Goal: Transaction & Acquisition: Obtain resource

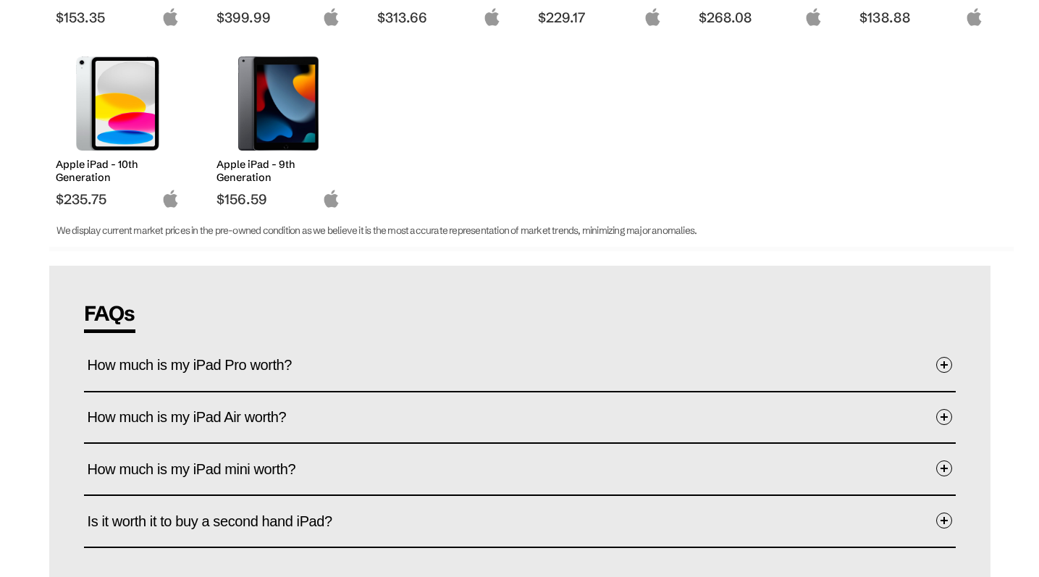
scroll to position [606, 0]
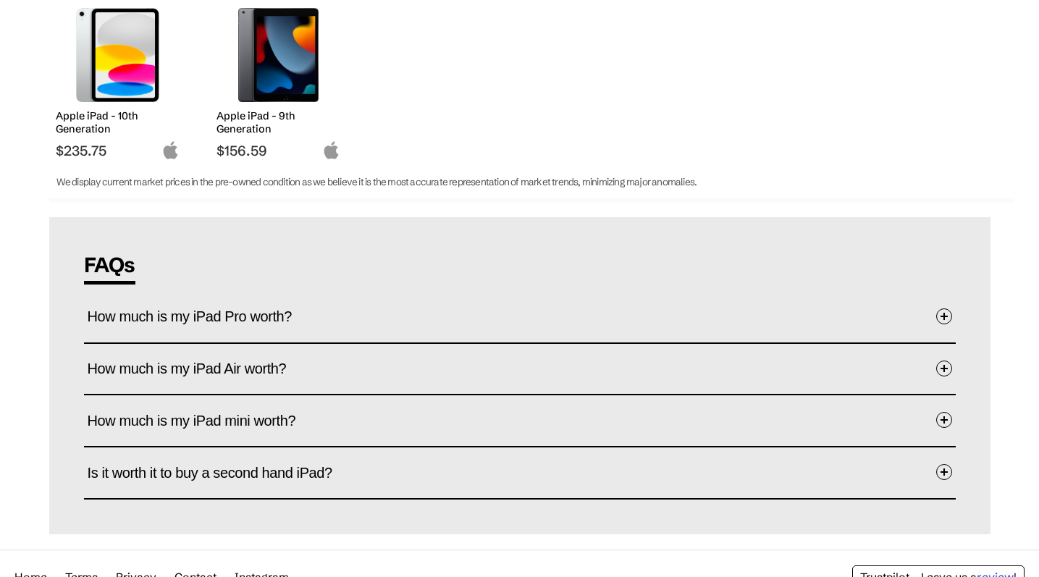
click at [201, 317] on span "How much is my iPad Pro worth?" at bounding box center [201, 316] width 227 height 45
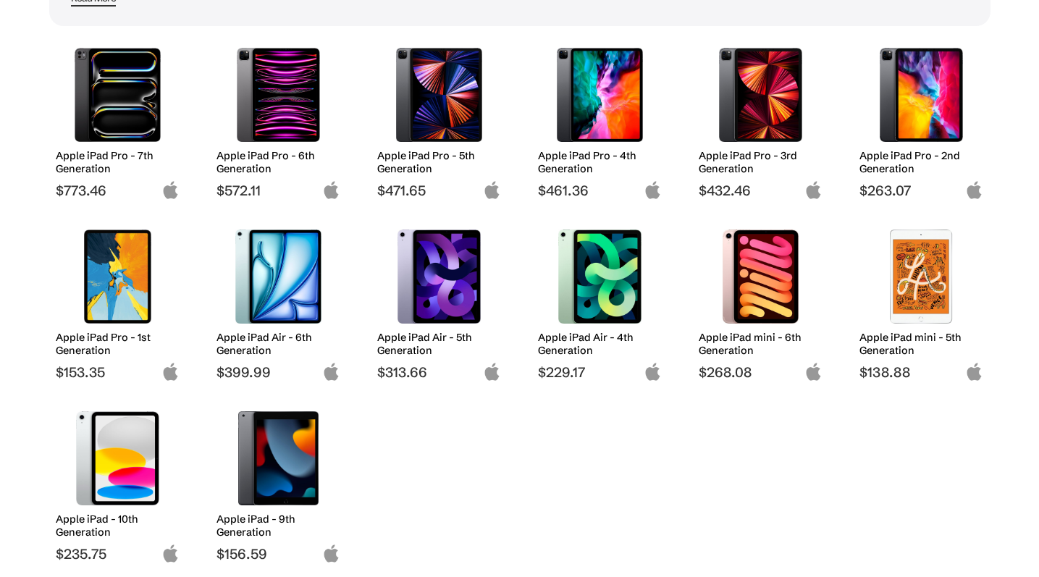
scroll to position [0, 0]
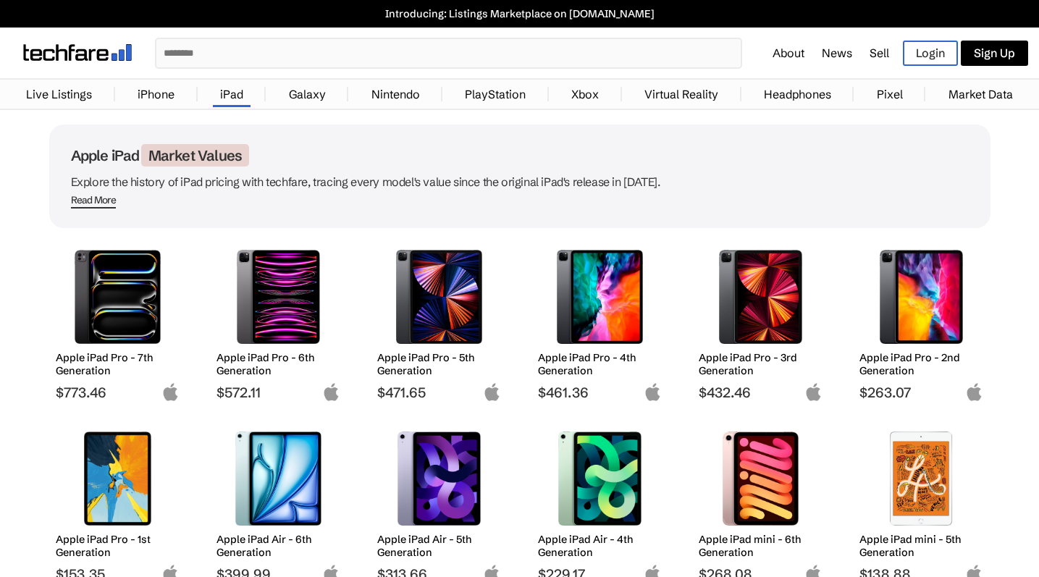
click at [93, 198] on span "Read More" at bounding box center [94, 201] width 46 height 14
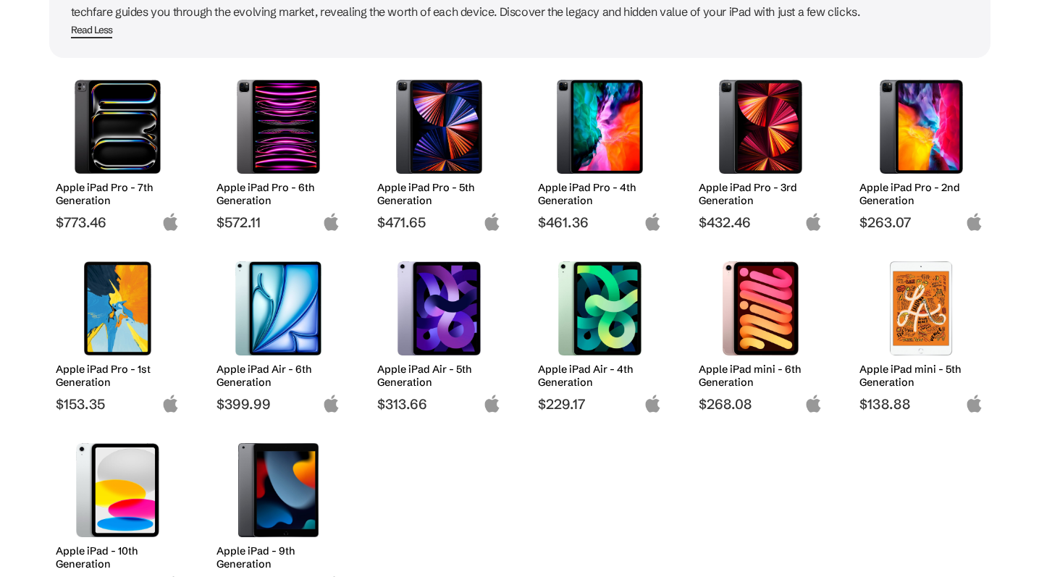
scroll to position [182, 0]
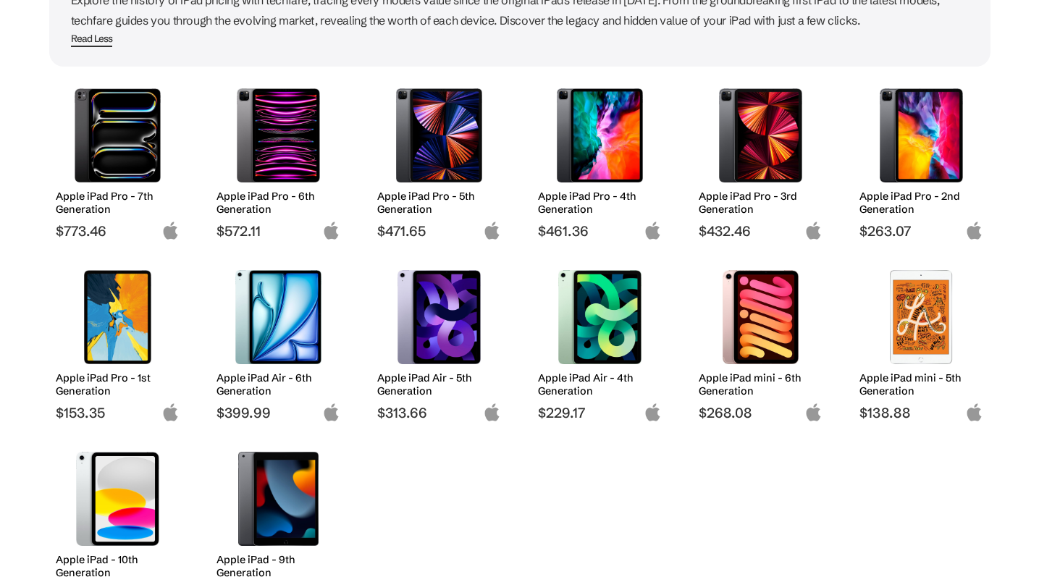
click at [120, 304] on img at bounding box center [118, 317] width 102 height 94
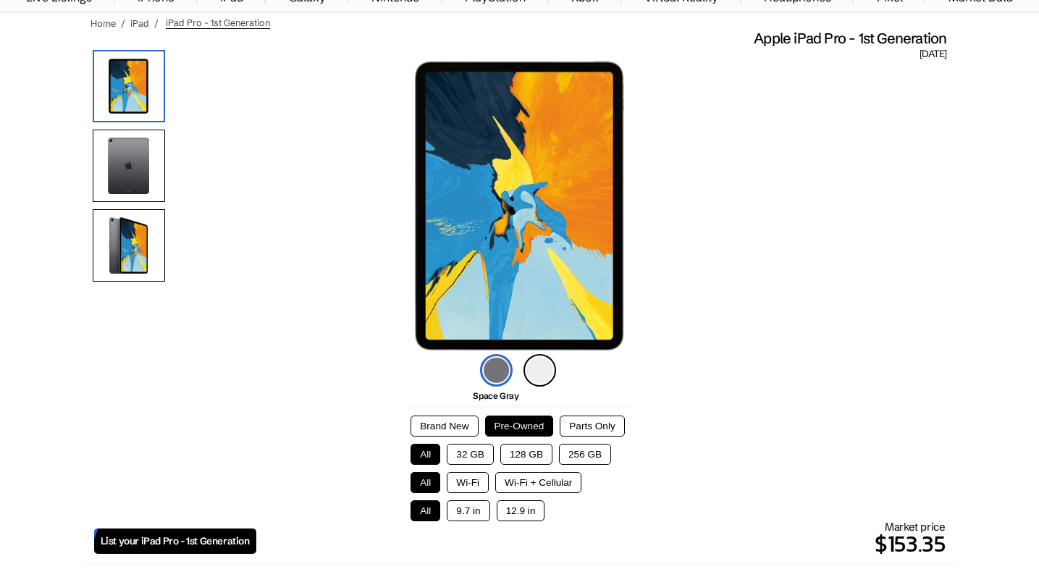
scroll to position [122, 0]
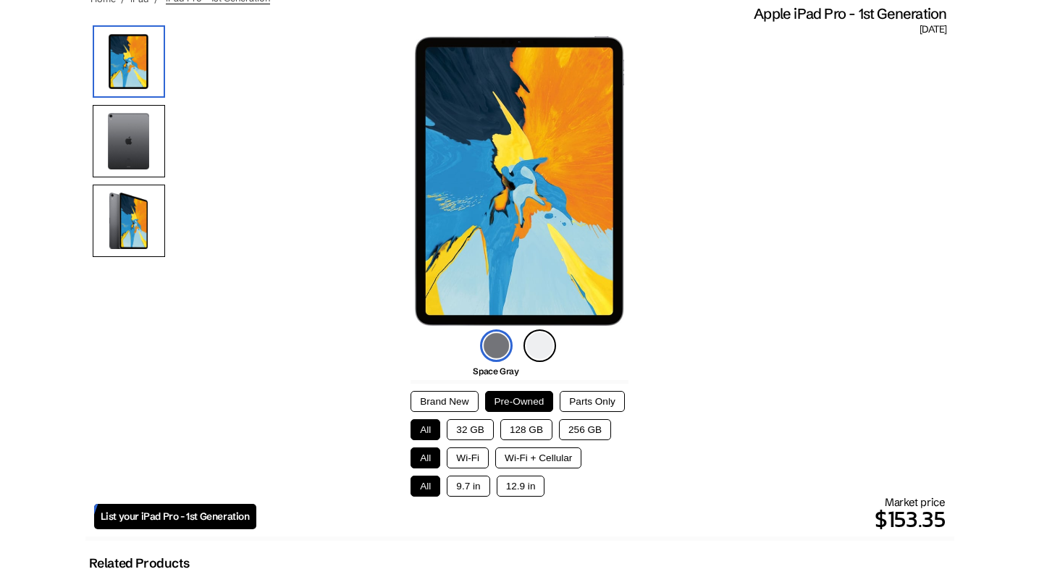
click at [592, 427] on button "256 GB" at bounding box center [585, 429] width 52 height 21
click at [465, 453] on button "Wi-Fi" at bounding box center [468, 458] width 42 height 21
click at [517, 485] on button "12.9 in" at bounding box center [521, 486] width 49 height 21
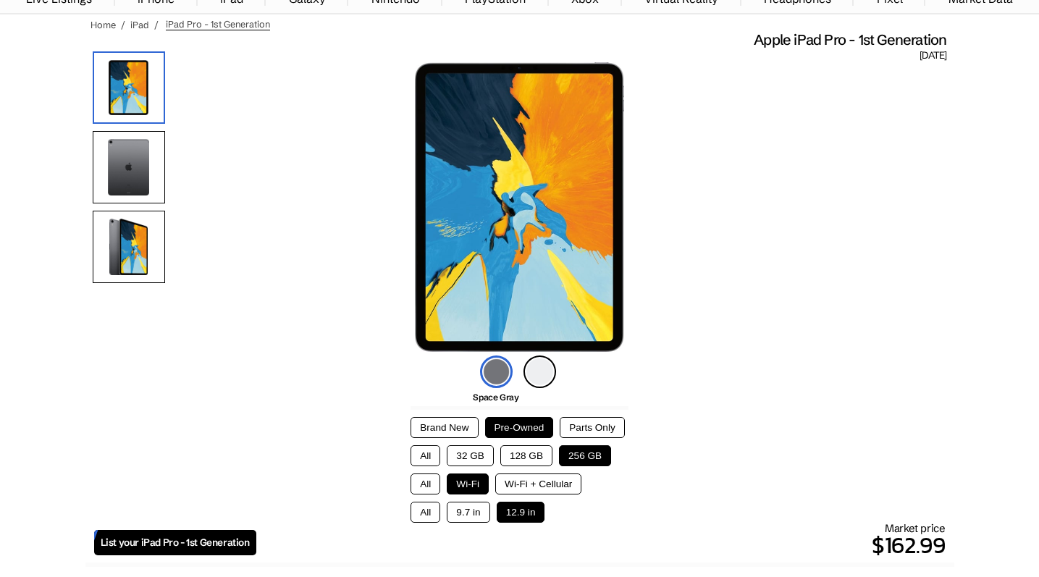
scroll to position [0, 0]
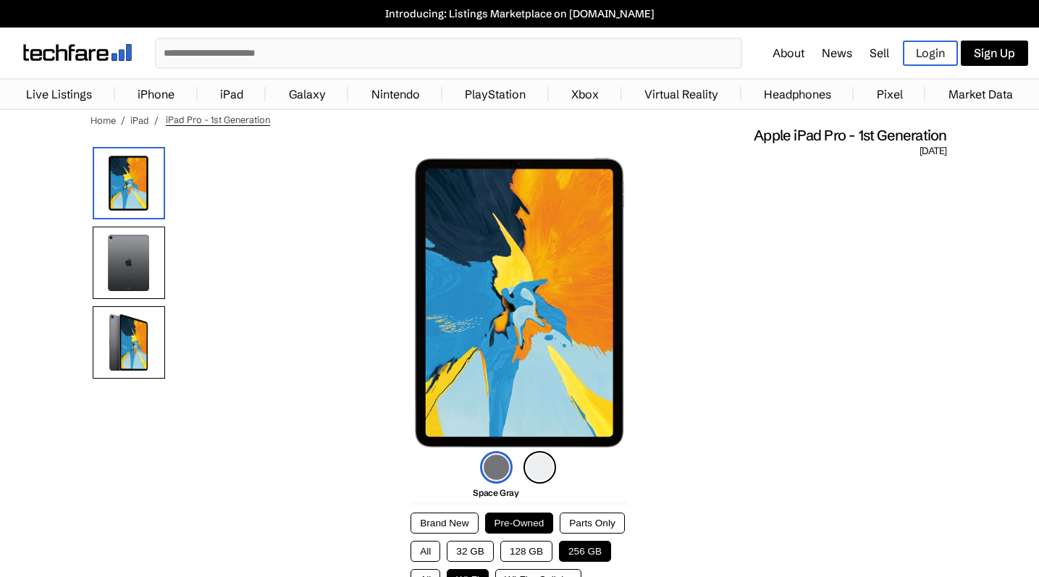
click at [243, 58] on input "text" at bounding box center [448, 53] width 585 height 28
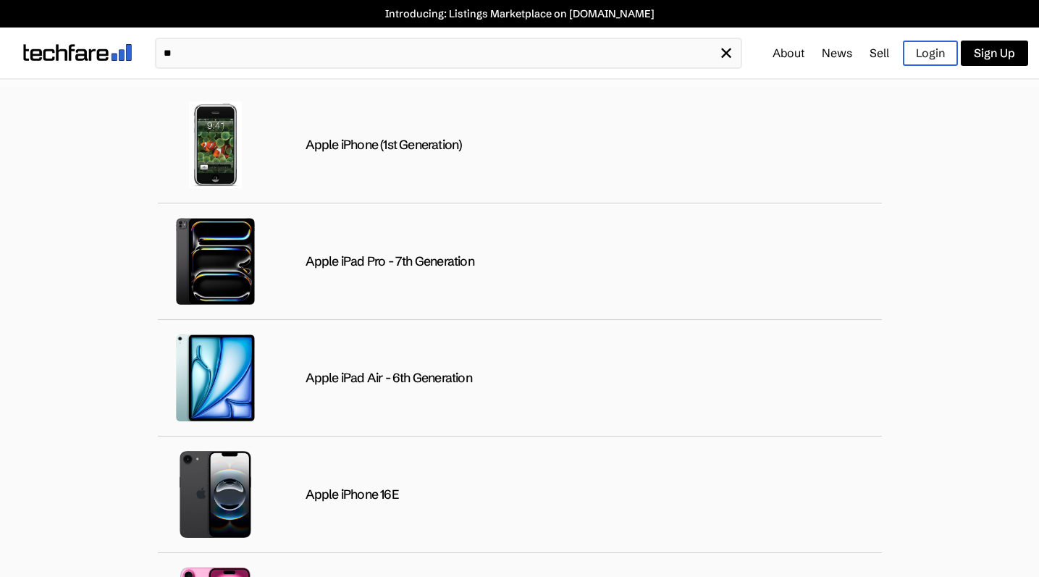
type input "*"
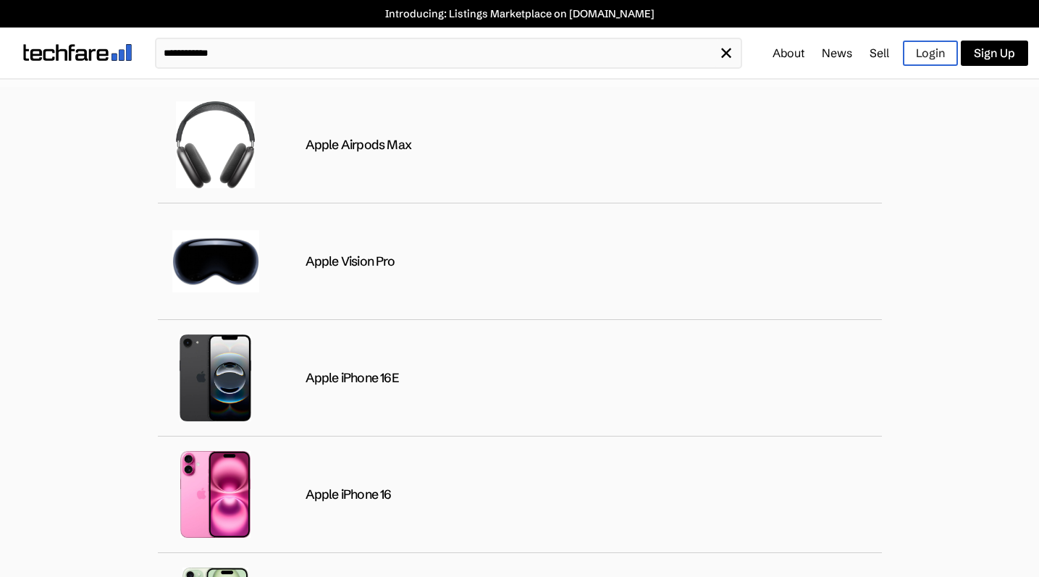
type input "**********"
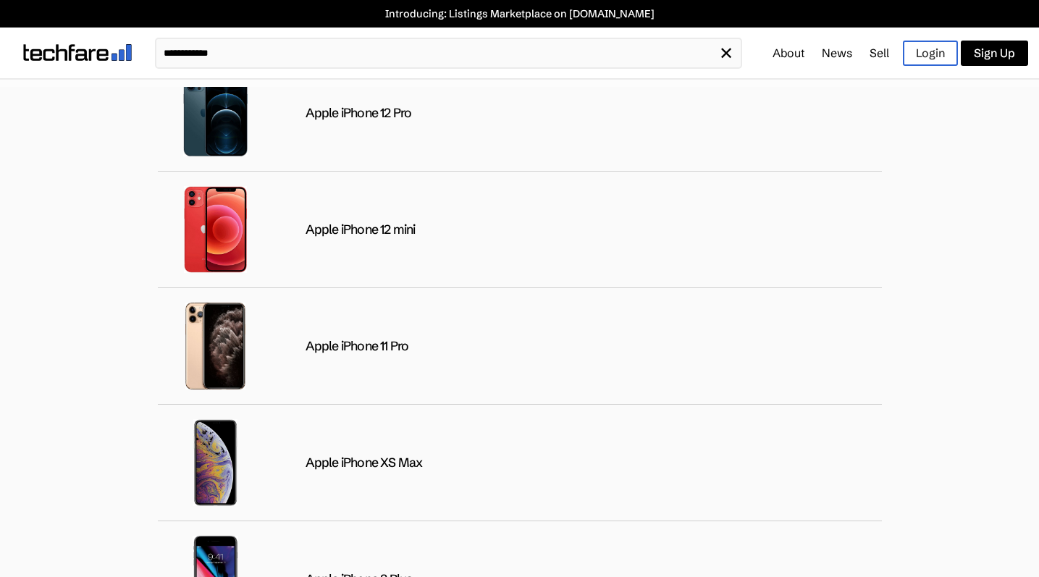
scroll to position [3651, 0]
